Goal: Transaction & Acquisition: Subscribe to service/newsletter

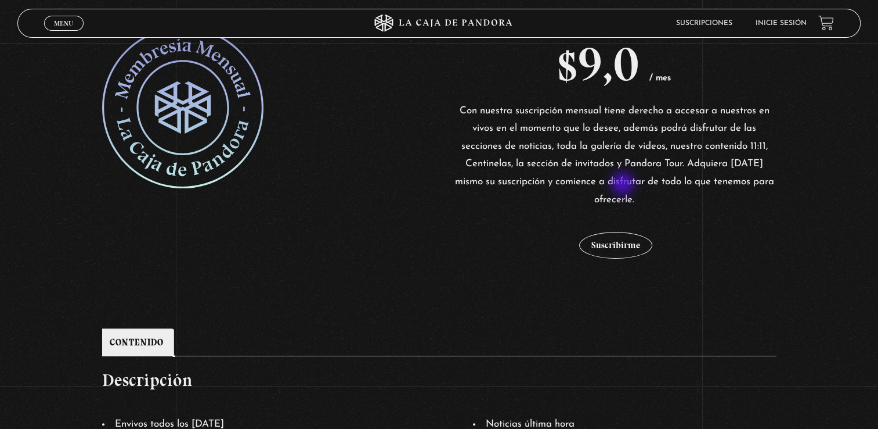
scroll to position [290, 0]
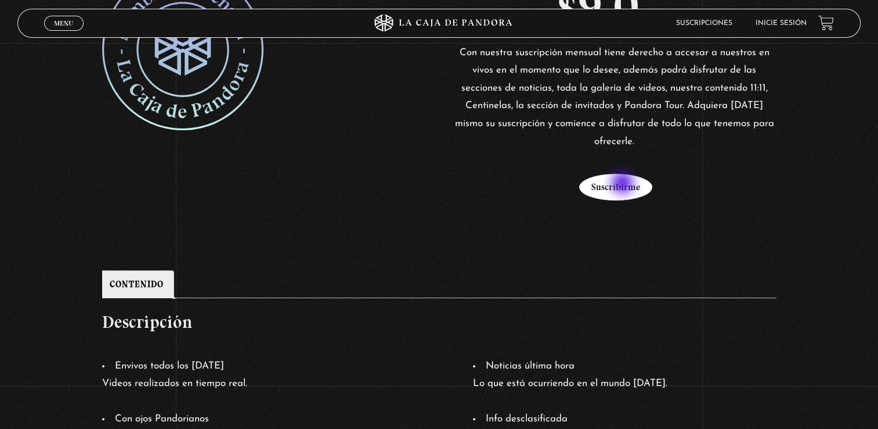
click at [624, 182] on button "Suscribirme" at bounding box center [615, 187] width 73 height 27
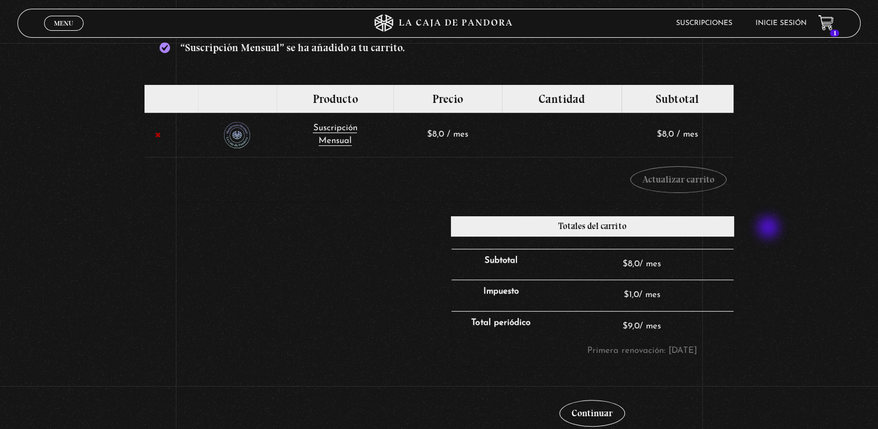
scroll to position [232, 0]
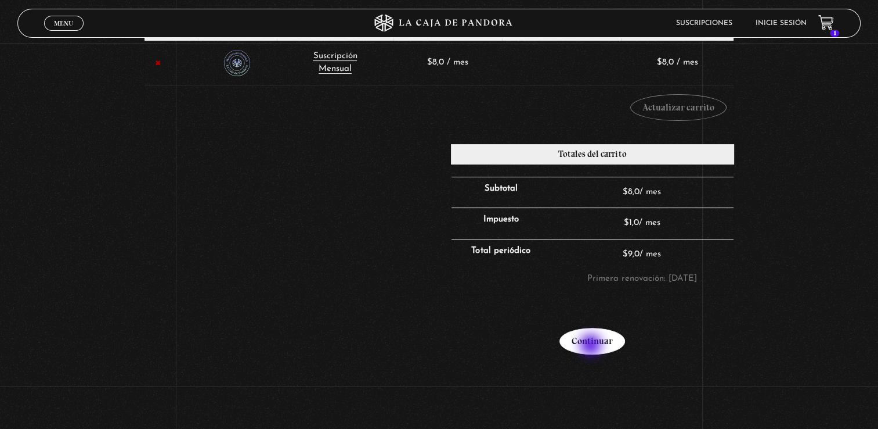
click at [592, 345] on link "Continuar" at bounding box center [593, 340] width 66 height 27
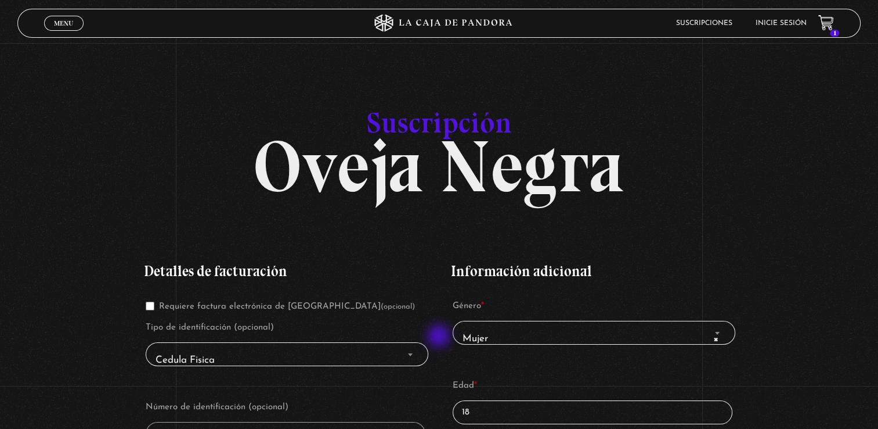
scroll to position [116, 0]
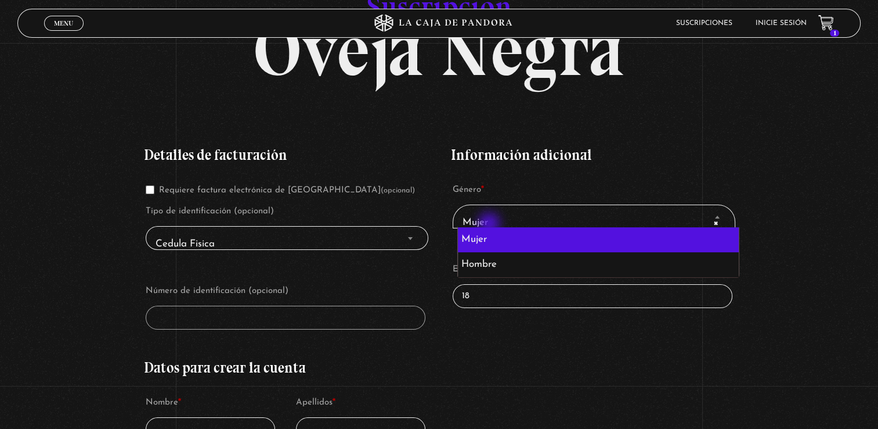
click at [491, 225] on span "× Mujer" at bounding box center [594, 223] width 272 height 26
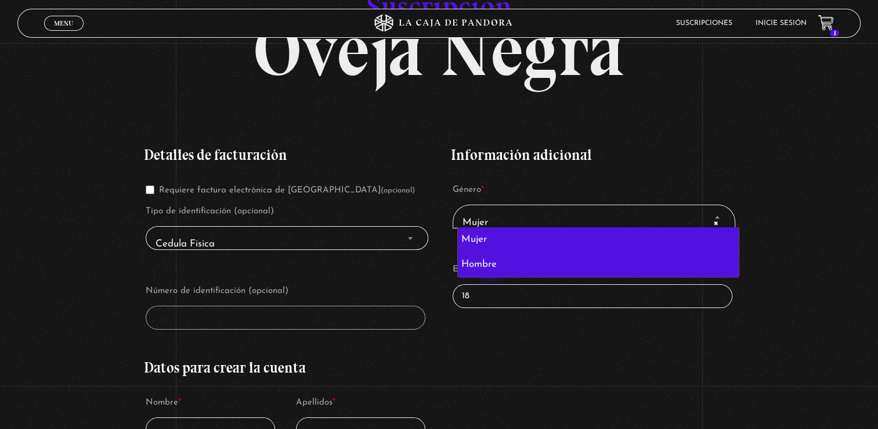
select select "hombre"
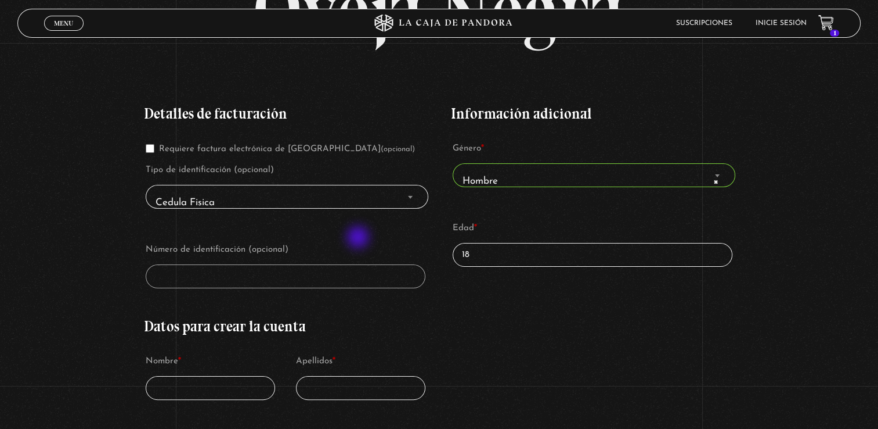
scroll to position [174, 0]
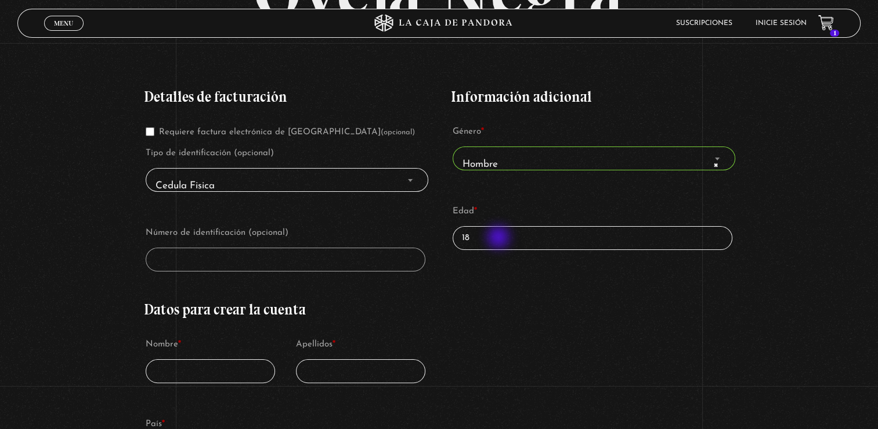
click at [500, 238] on input "18" at bounding box center [593, 238] width 280 height 24
drag, startPoint x: 500, startPoint y: 238, endPoint x: 477, endPoint y: 237, distance: 23.3
click at [477, 237] on input "18" at bounding box center [593, 238] width 280 height 24
type input "9"
type input "39"
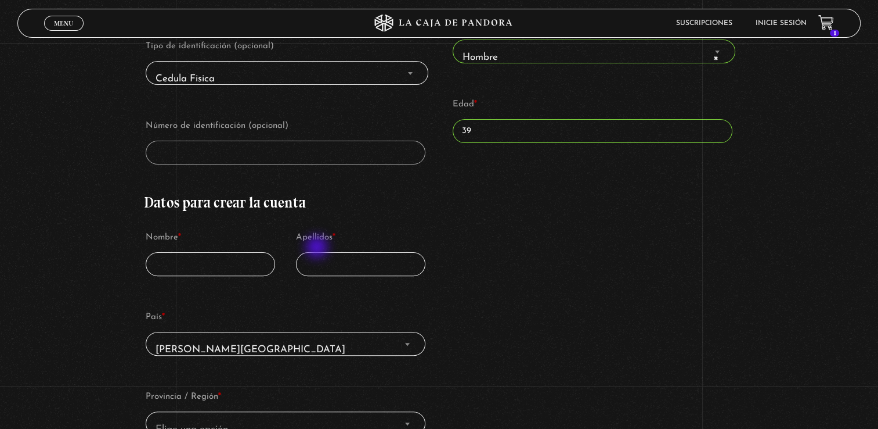
scroll to position [348, 0]
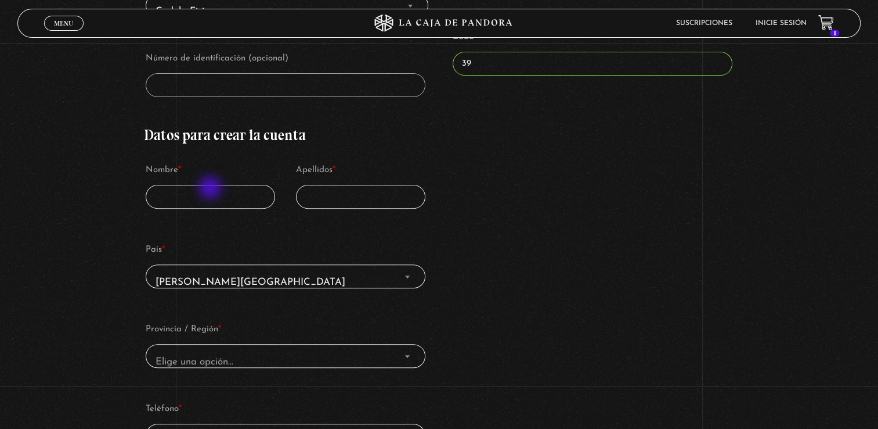
click at [211, 190] on input "Nombre *" at bounding box center [210, 197] width 129 height 24
type input "ALEJANDRO JOSE ROMERO EDUARTE"
type input "71171202"
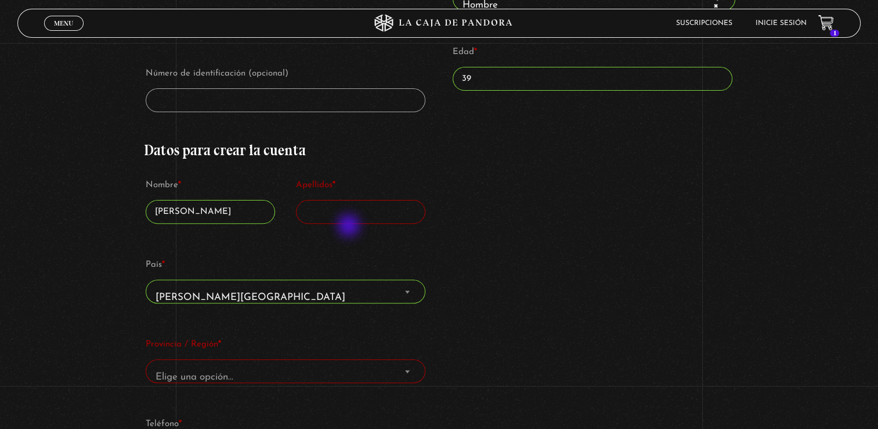
scroll to position [407, 0]
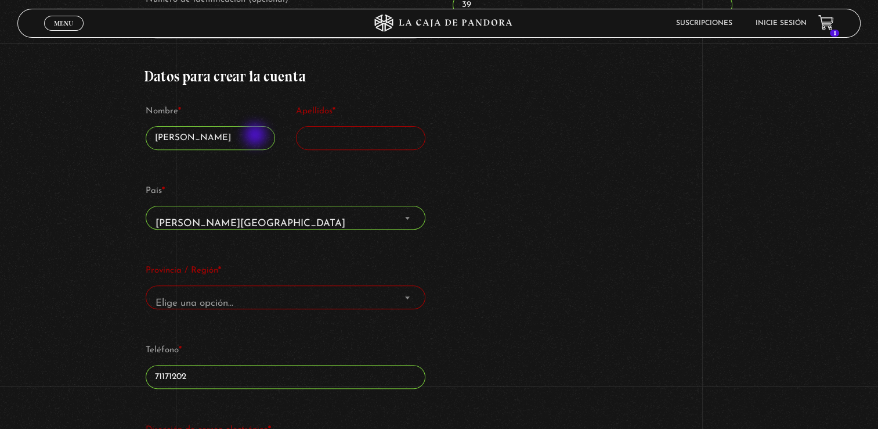
click at [256, 136] on input "ALEJANDRO JOSE ROMERO EDUARTE" at bounding box center [210, 138] width 129 height 24
type input "ALEJANDRO"
click at [337, 142] on input "Apellidos *" at bounding box center [360, 138] width 129 height 24
type input "Romero"
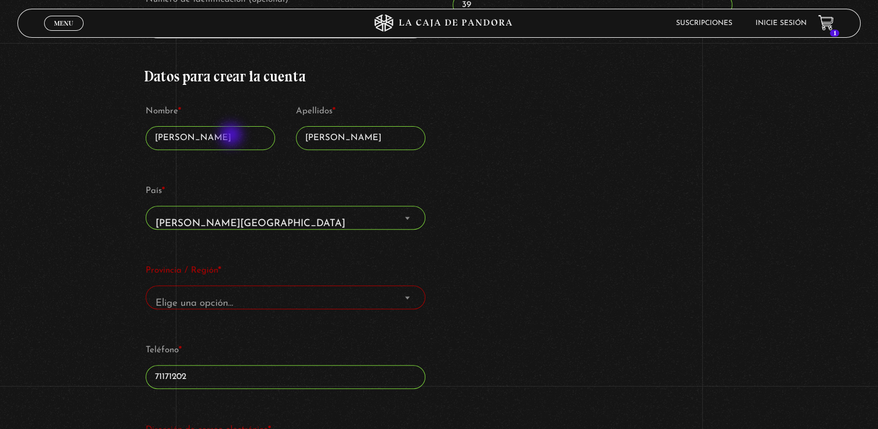
click at [232, 136] on input "ALEJANDRO" at bounding box center [210, 138] width 129 height 24
type input "Alejandro"
click at [365, 133] on input "Romero" at bounding box center [360, 138] width 129 height 24
type input "Romero Eduarte"
click at [475, 115] on div "Detalles de facturación Requiere factura electrónica de Costa Rica (opcional) T…" at bounding box center [439, 248] width 590 height 819
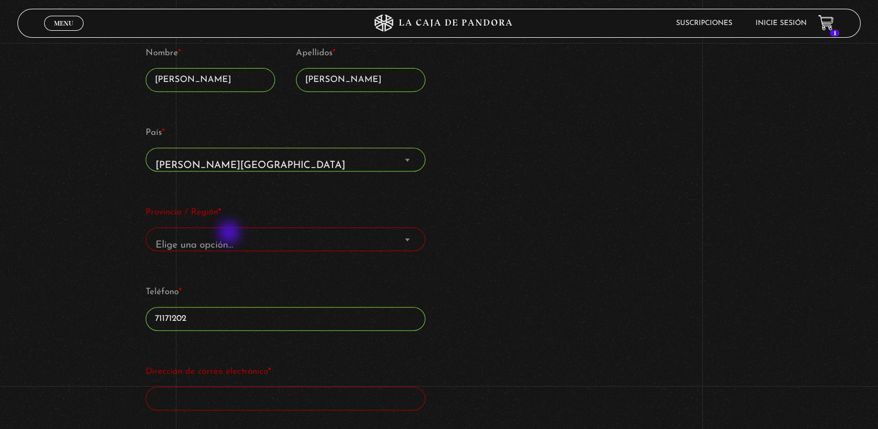
scroll to position [523, 0]
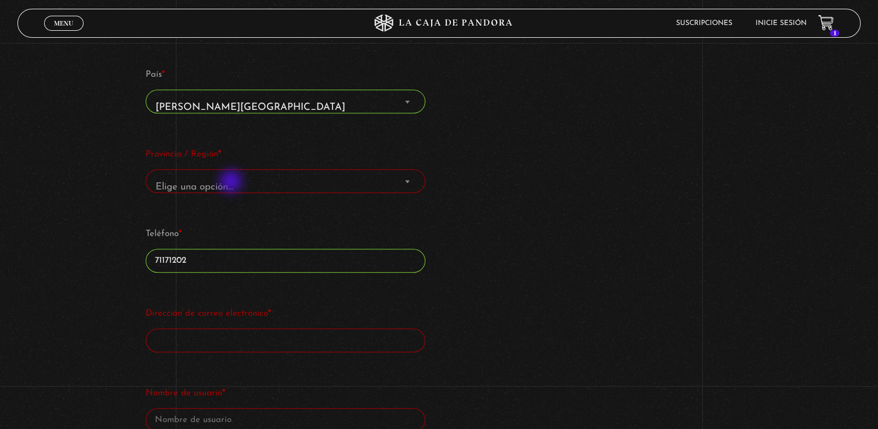
click at [232, 182] on span "Elige una opción…" at bounding box center [195, 187] width 78 height 10
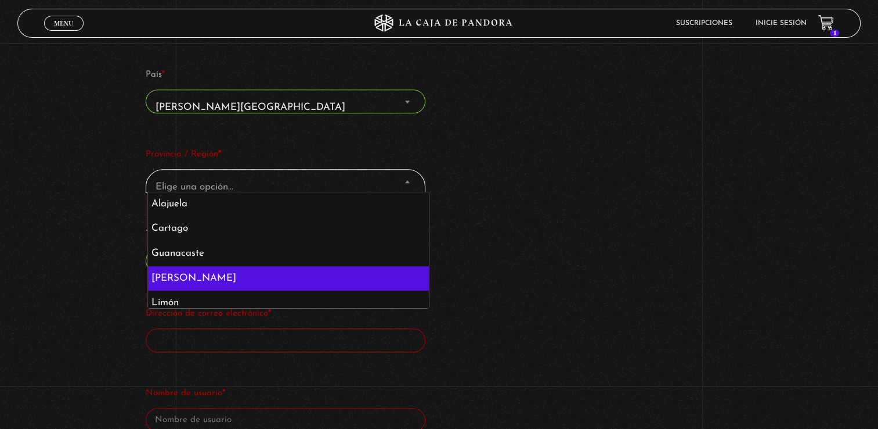
drag, startPoint x: 199, startPoint y: 269, endPoint x: 224, endPoint y: 255, distance: 28.6
select select "CR-H"
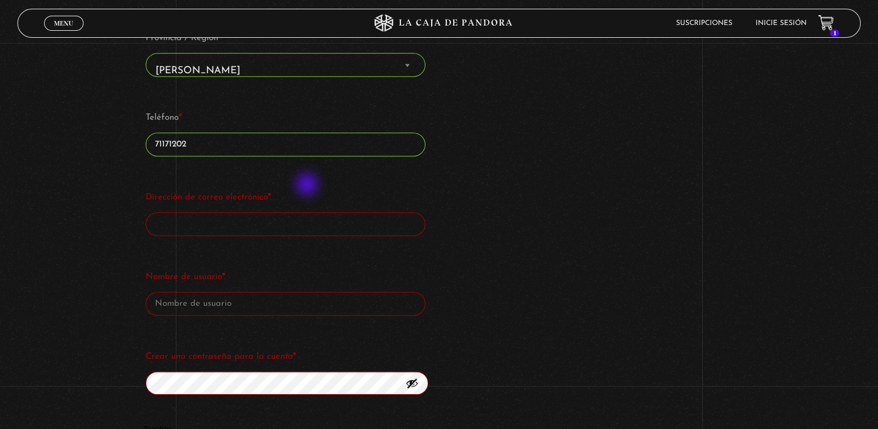
scroll to position [697, 0]
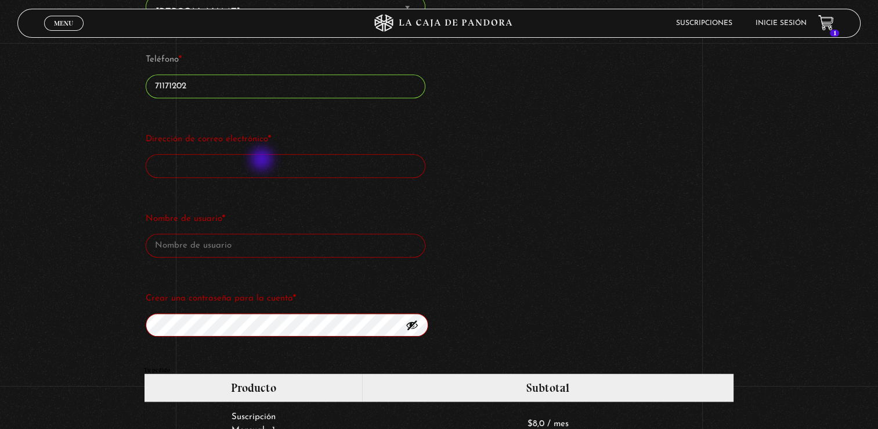
click at [262, 160] on input "Dirección de correo electrónico *" at bounding box center [286, 166] width 280 height 24
type input "arquitectoalejandroromero@hotmail.com"
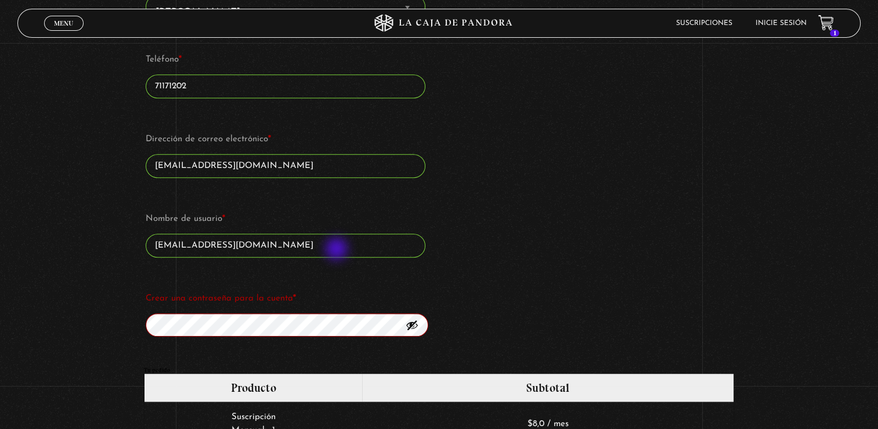
scroll to position [755, 0]
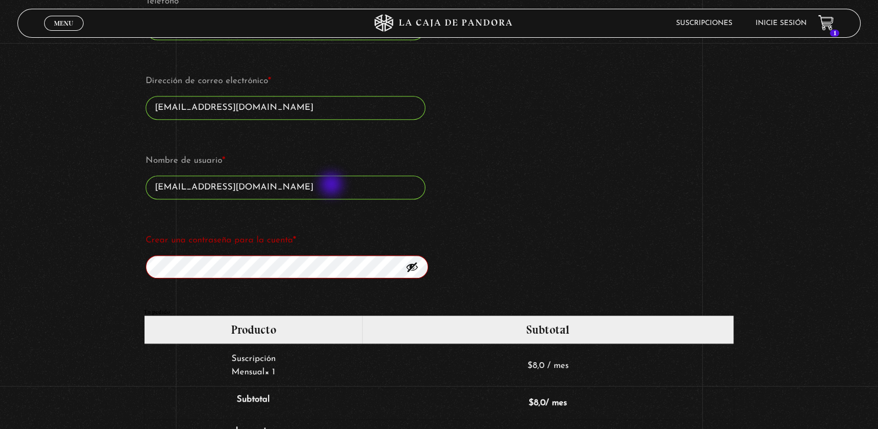
click at [333, 185] on input "arquitectoalejandroromero@hotmail.com" at bounding box center [286, 187] width 280 height 24
drag, startPoint x: 332, startPoint y: 182, endPoint x: 105, endPoint y: 201, distance: 227.8
click at [105, 201] on div "Suscripción Oveja Negra Si ya eres cliente, por favor, rellena tus datos a cont…" at bounding box center [439, 133] width 878 height 1605
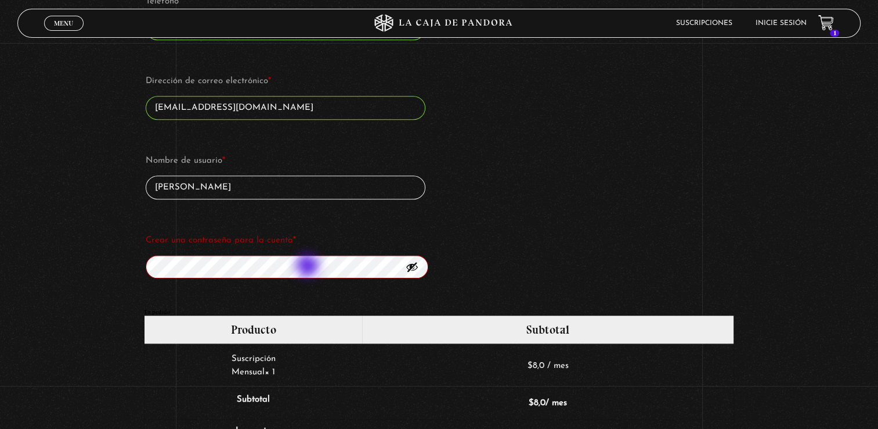
type input "Ale Romero"
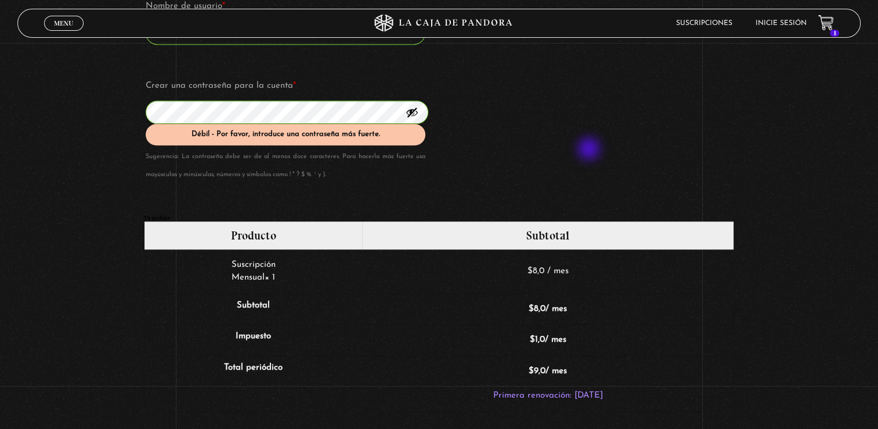
scroll to position [930, 0]
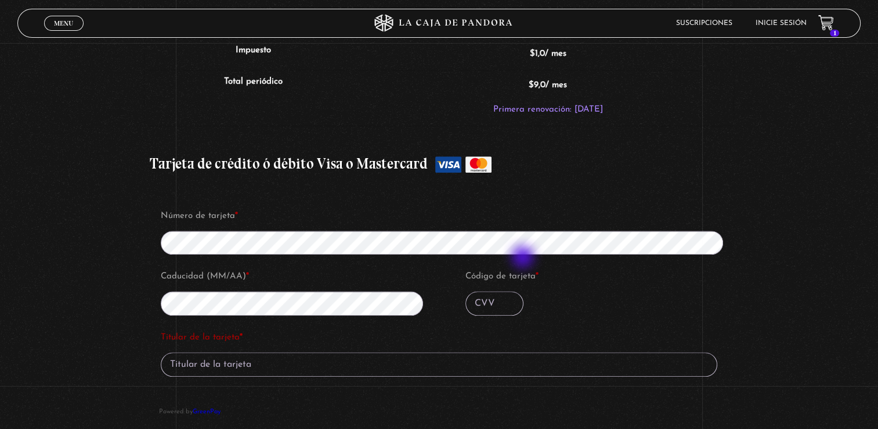
scroll to position [1162, 0]
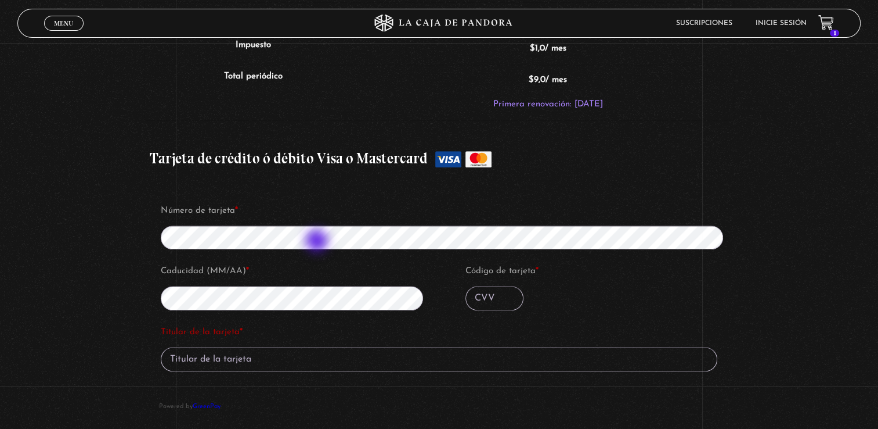
type input "091"
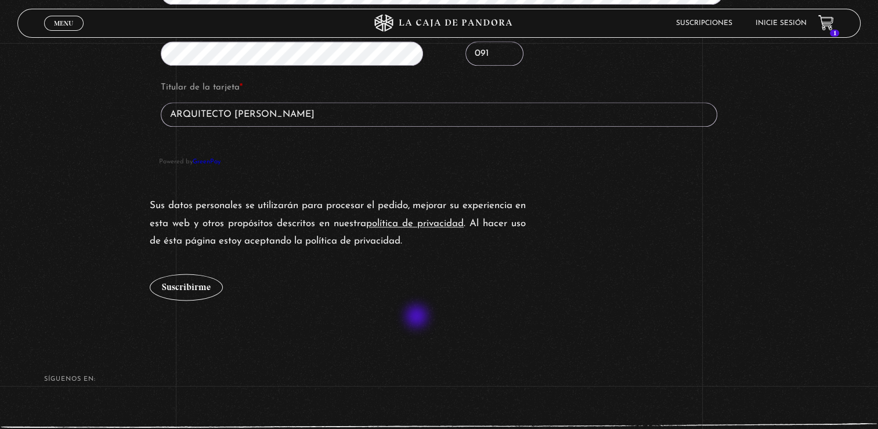
scroll to position [1336, 0]
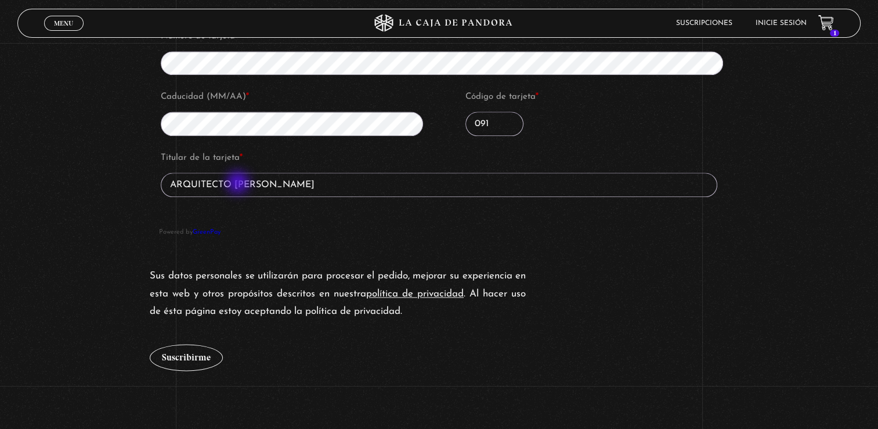
click at [239, 183] on input "ARQUITECTO ALEJANDRO ROMERO" at bounding box center [439, 184] width 557 height 24
click at [237, 183] on input "ARQUITECTO ALEJANDRO ROMERO" at bounding box center [439, 184] width 557 height 24
click at [293, 182] on input "ALEJANDRO ROMERO" at bounding box center [439, 184] width 557 height 24
type input "ALEJANDRO ROMERO E"
click at [466, 236] on div "Número de tarjeta * Caducidad (MM/AA) * Código de tarjeta * 091 Titular de la t…" at bounding box center [439, 127] width 579 height 239
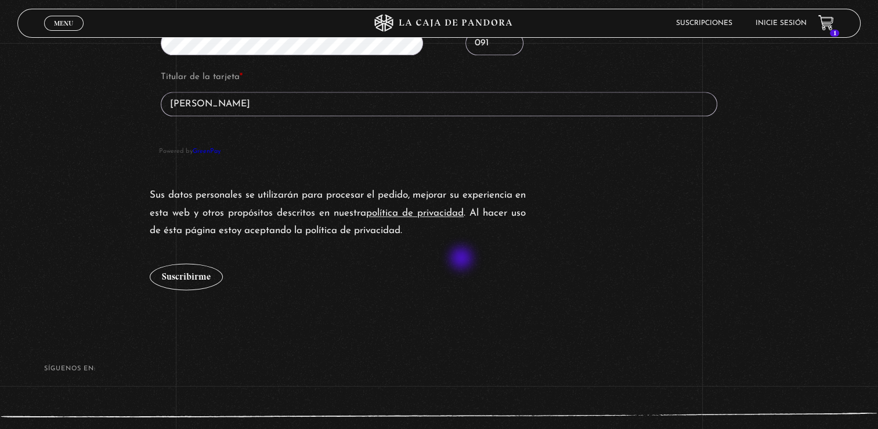
scroll to position [1356, 0]
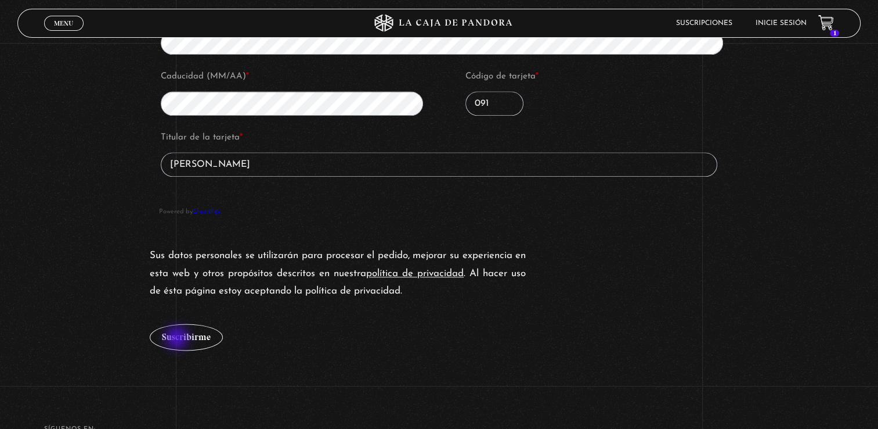
drag, startPoint x: 178, startPoint y: 339, endPoint x: 248, endPoint y: 321, distance: 72.0
click at [178, 339] on button "Suscribirme" at bounding box center [186, 336] width 73 height 27
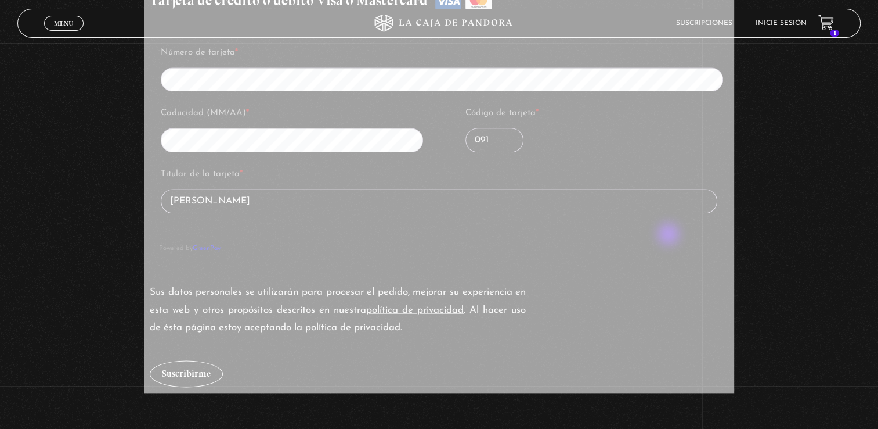
scroll to position [1472, 0]
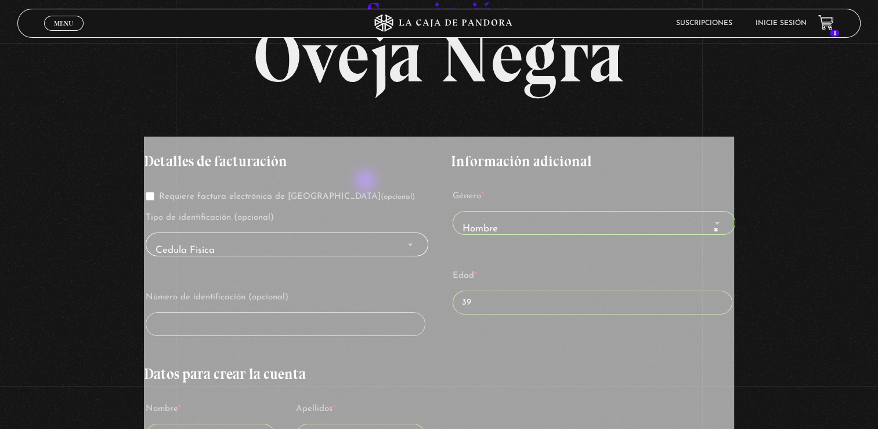
scroll to position [21, 0]
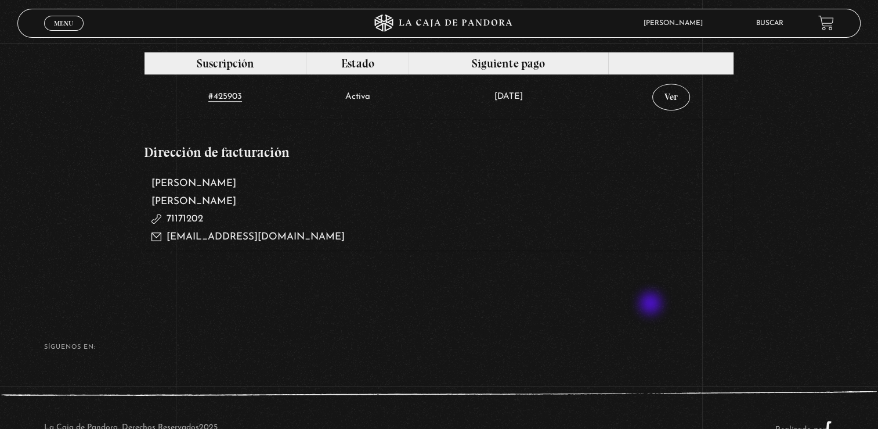
scroll to position [678, 0]
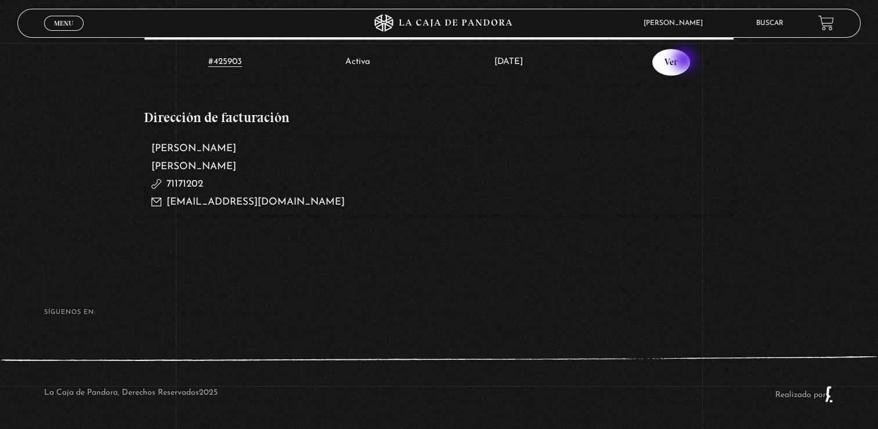
click at [686, 61] on link "Ver" at bounding box center [672, 62] width 38 height 27
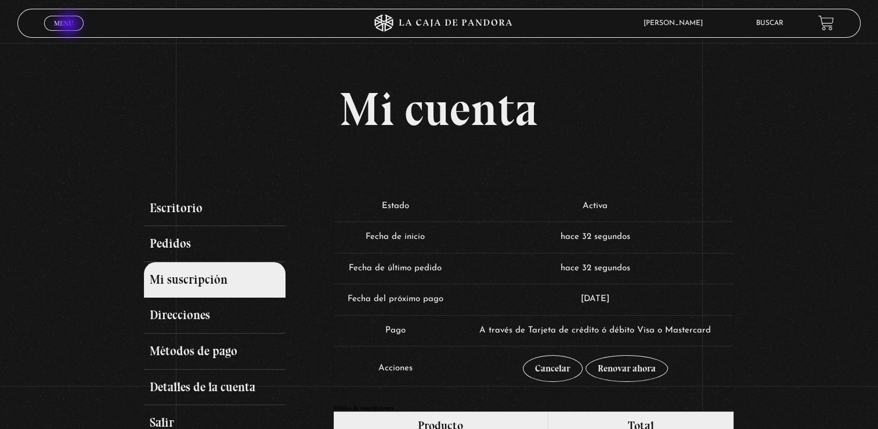
click at [70, 25] on span "Menu" at bounding box center [63, 23] width 19 height 7
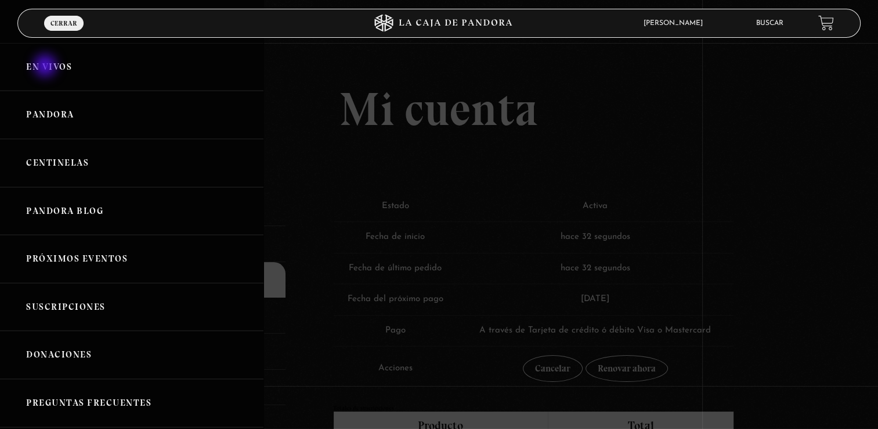
click at [46, 67] on link "En vivos" at bounding box center [132, 67] width 264 height 48
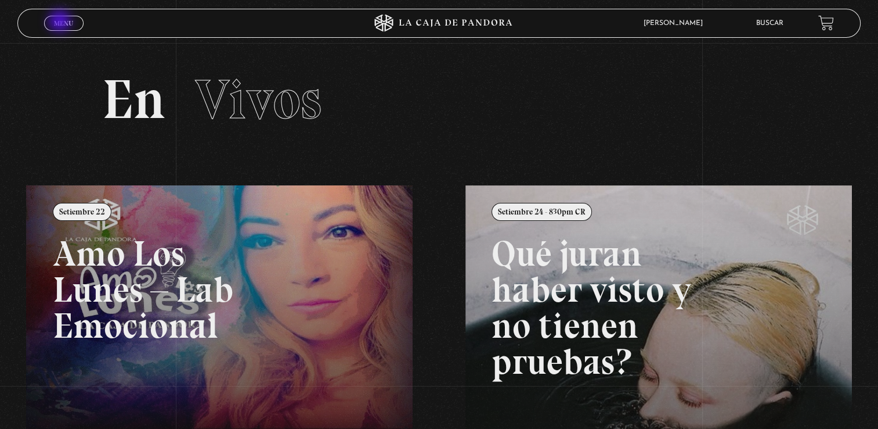
click at [61, 22] on span "Menu" at bounding box center [63, 23] width 19 height 7
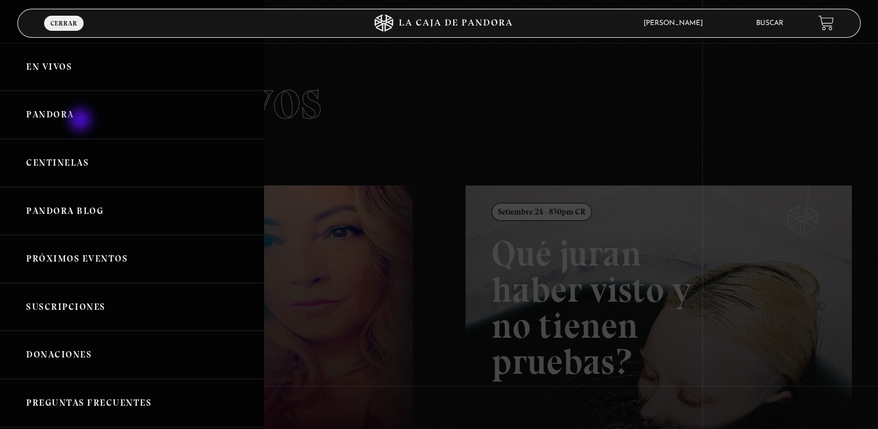
click at [81, 121] on link "Pandora" at bounding box center [132, 115] width 264 height 48
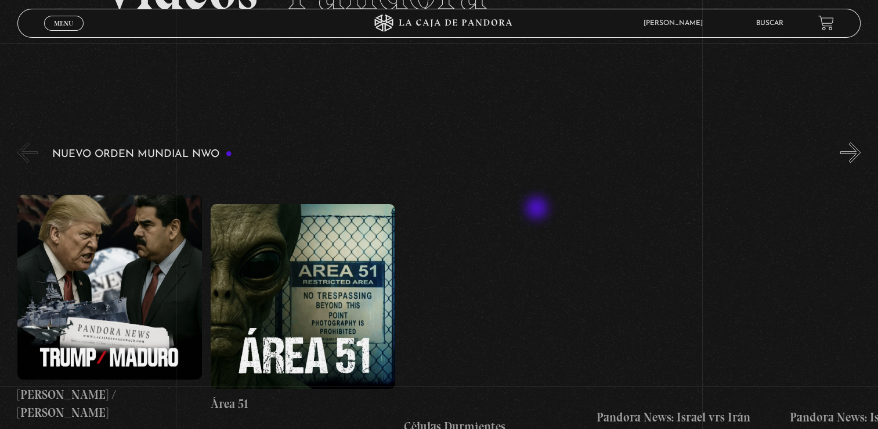
scroll to position [232, 0]
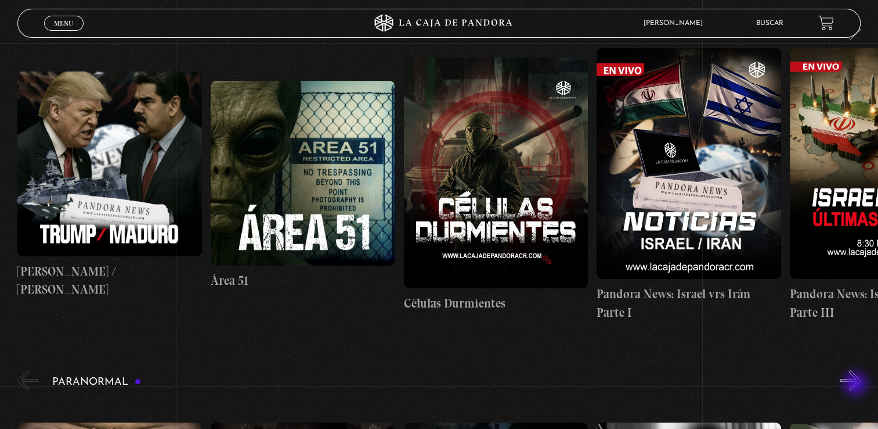
click at [857, 384] on button "»" at bounding box center [851, 380] width 20 height 20
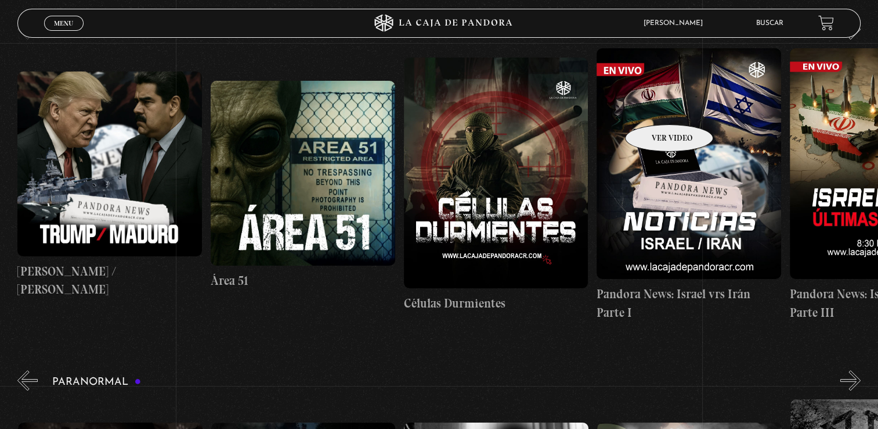
scroll to position [0, 193]
click at [654, 107] on figure at bounding box center [689, 163] width 185 height 231
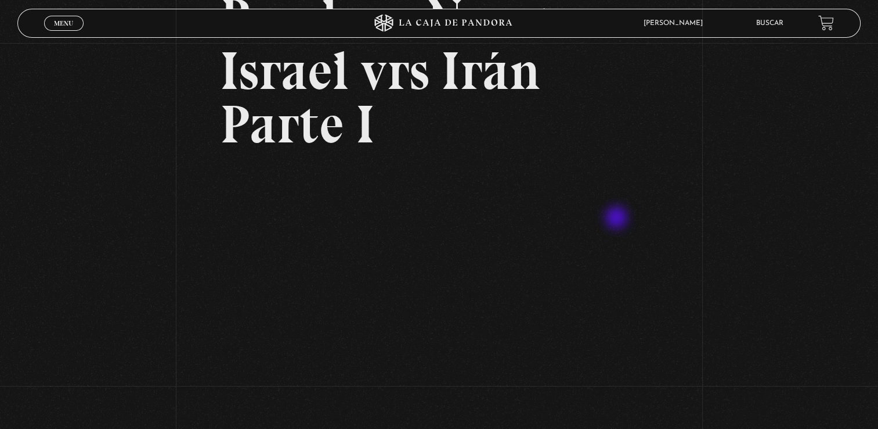
scroll to position [174, 0]
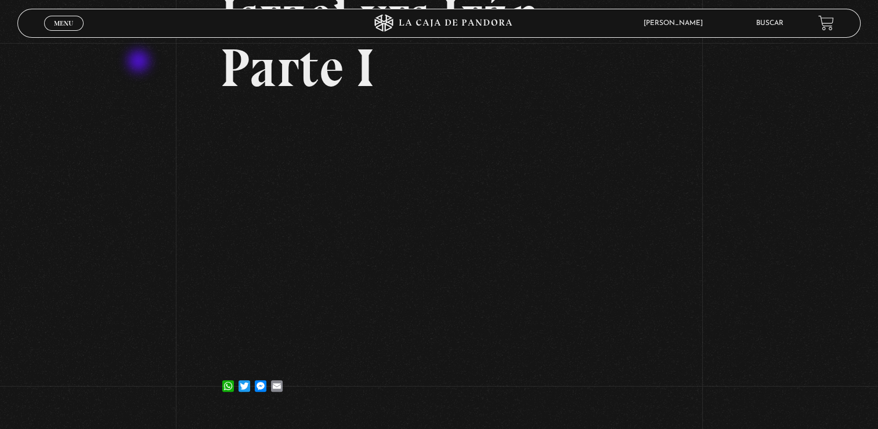
click at [140, 62] on div "Volver 17 junio, 2025 Pandora News: Israel vrs Irán Parte I WhatsApp Twitter Me…" at bounding box center [439, 140] width 878 height 543
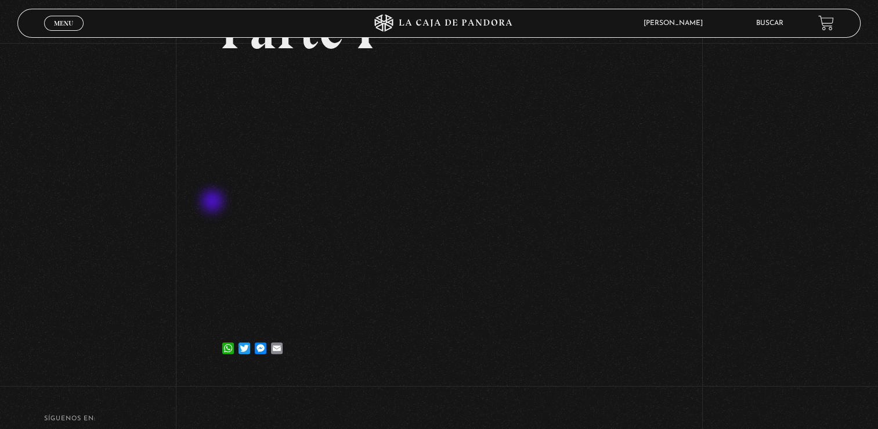
scroll to position [149, 0]
